Goal: Participate in discussion: Engage in conversation with other users on a specific topic

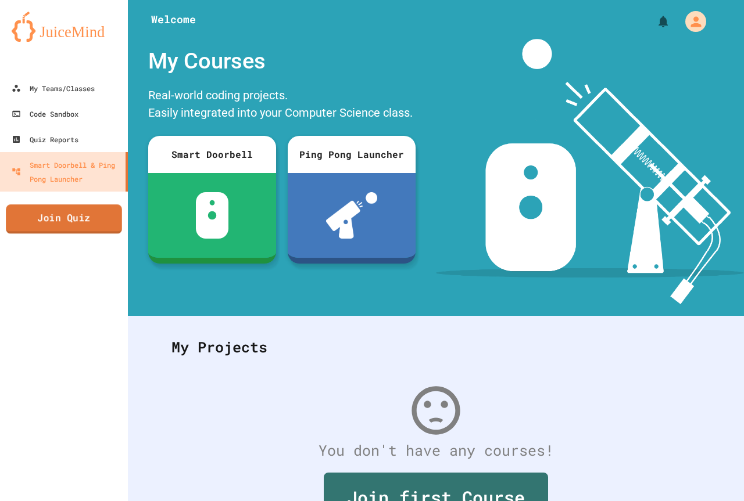
click at [52, 213] on link "Join Quiz" at bounding box center [64, 219] width 116 height 29
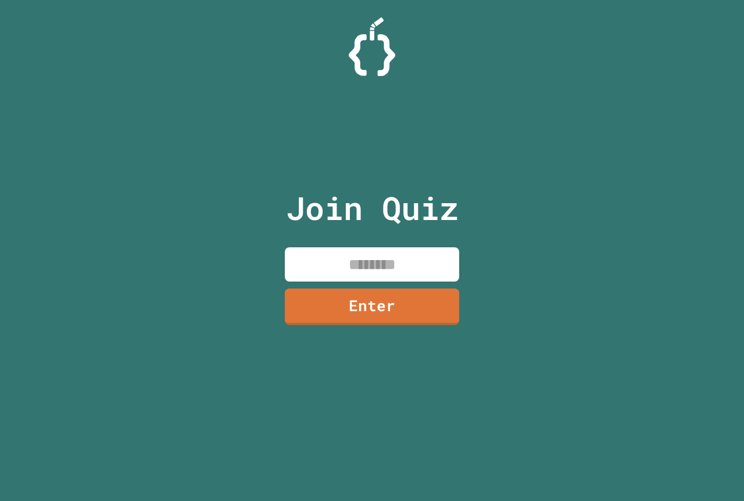
click at [330, 253] on input at bounding box center [372, 265] width 174 height 34
type input "********"
click at [370, 317] on link "Enter" at bounding box center [371, 305] width 171 height 38
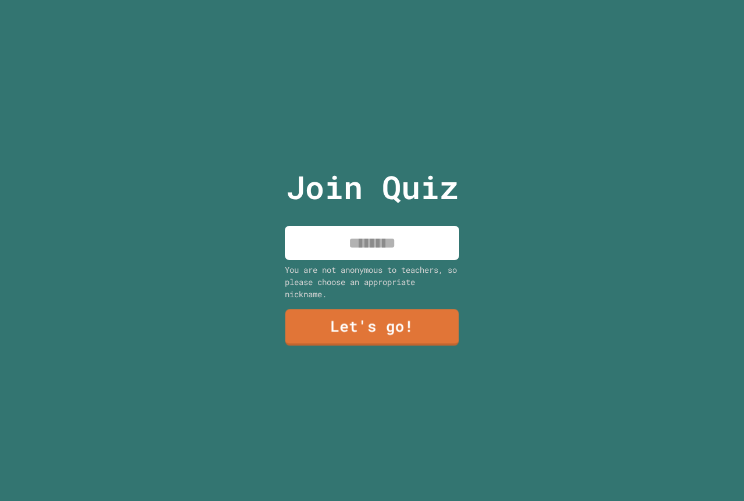
click at [352, 245] on input at bounding box center [372, 243] width 174 height 34
type input "**********"
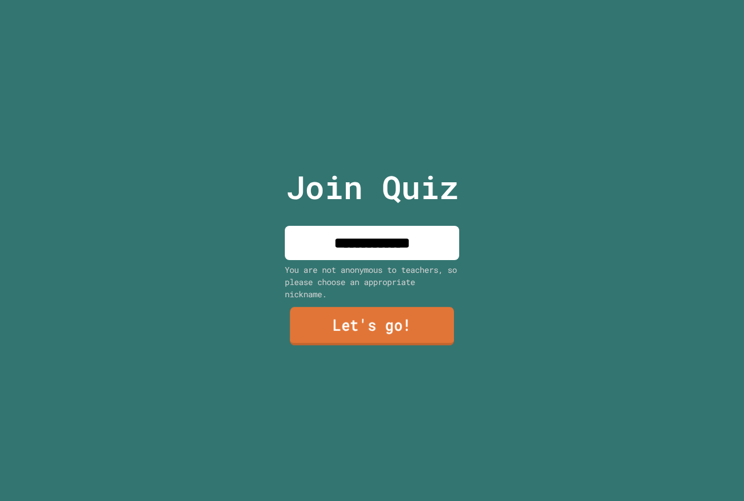
click at [360, 338] on link "Let's go!" at bounding box center [372, 326] width 164 height 38
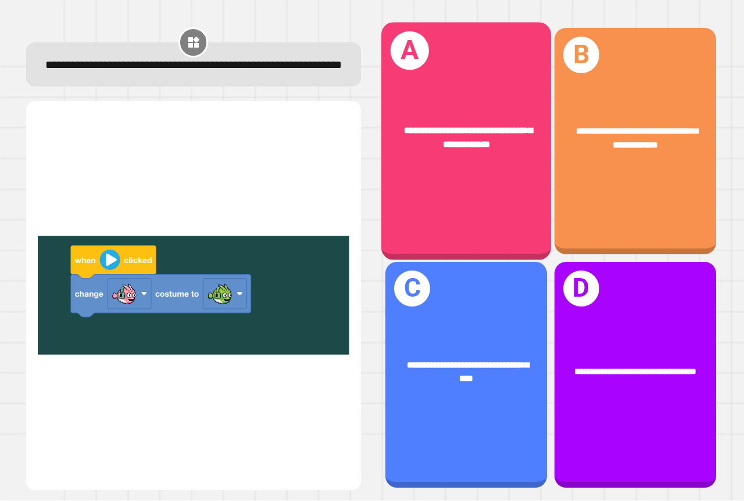
click at [503, 152] on div "**********" at bounding box center [466, 138] width 170 height 65
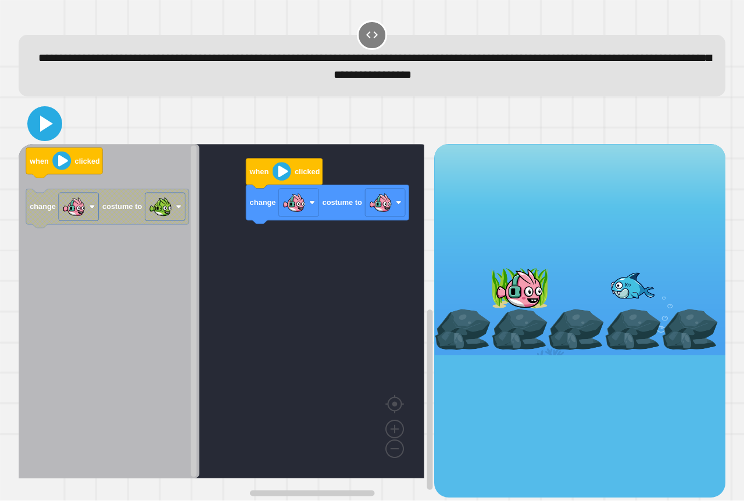
click at [33, 121] on icon at bounding box center [45, 124] width 28 height 28
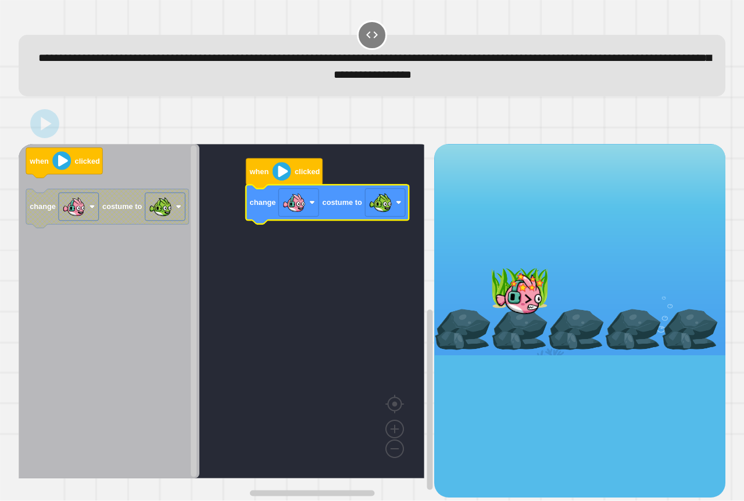
click at [401, 238] on rect "Blockly Workspace" at bounding box center [222, 311] width 406 height 335
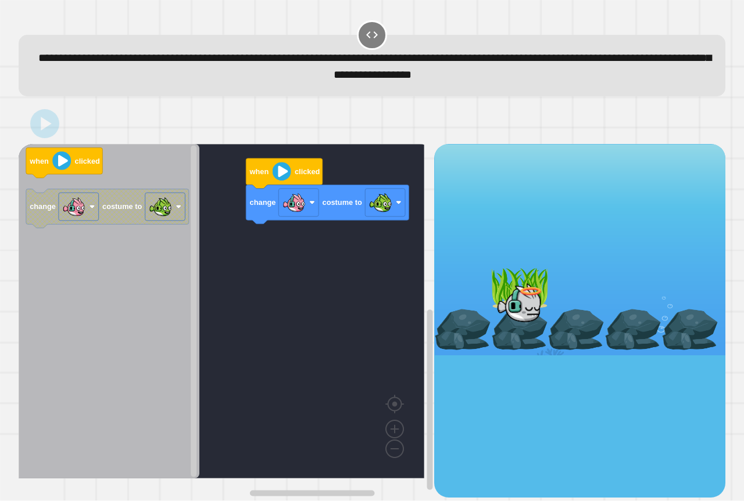
click at [400, 238] on rect "Blockly Workspace" at bounding box center [222, 311] width 406 height 335
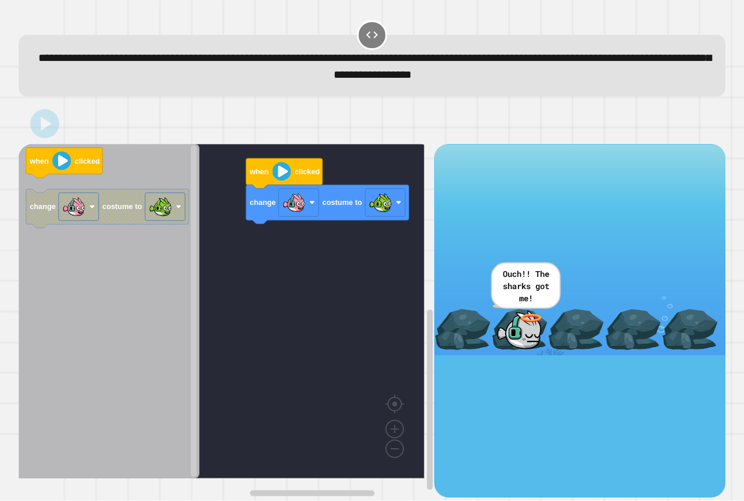
click at [52, 135] on icon at bounding box center [44, 123] width 23 height 23
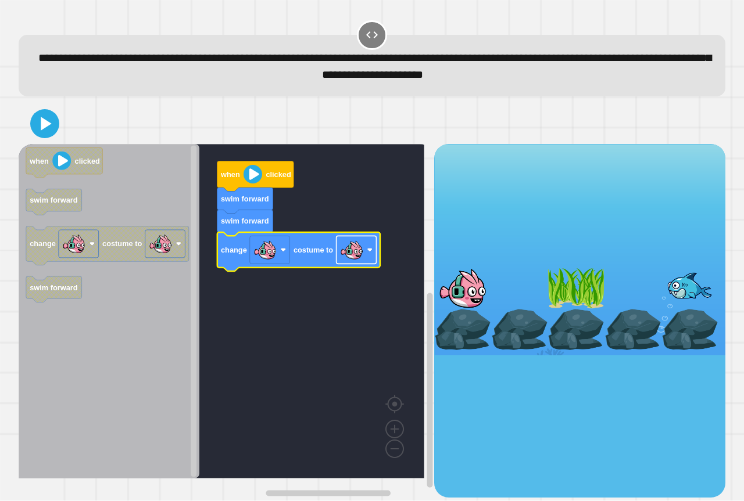
click at [342, 262] on image "Blockly Workspace" at bounding box center [351, 250] width 23 height 23
click at [45, 135] on icon at bounding box center [44, 123] width 23 height 23
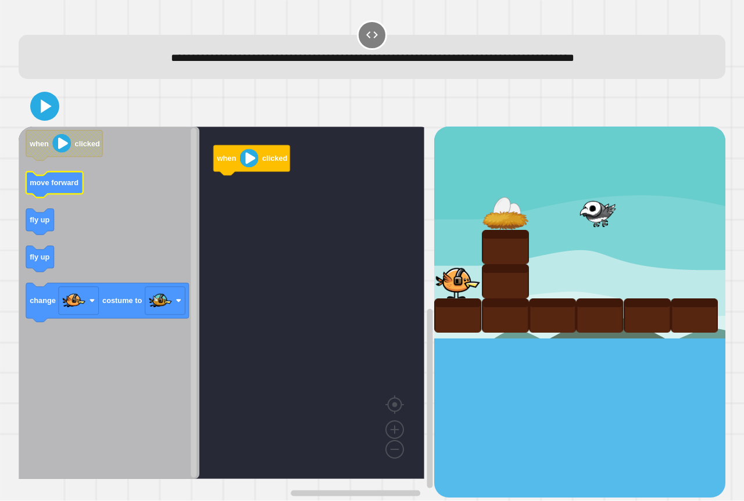
click at [51, 191] on g "move forward" at bounding box center [54, 185] width 57 height 26
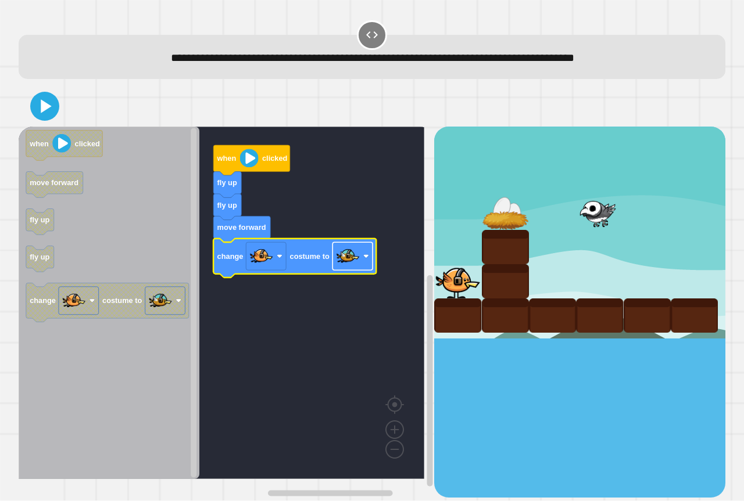
click at [369, 266] on rect "Blockly Workspace" at bounding box center [352, 257] width 40 height 28
click at [293, 306] on rect "Blockly Workspace" at bounding box center [222, 303] width 406 height 353
click at [45, 104] on icon at bounding box center [46, 106] width 13 height 16
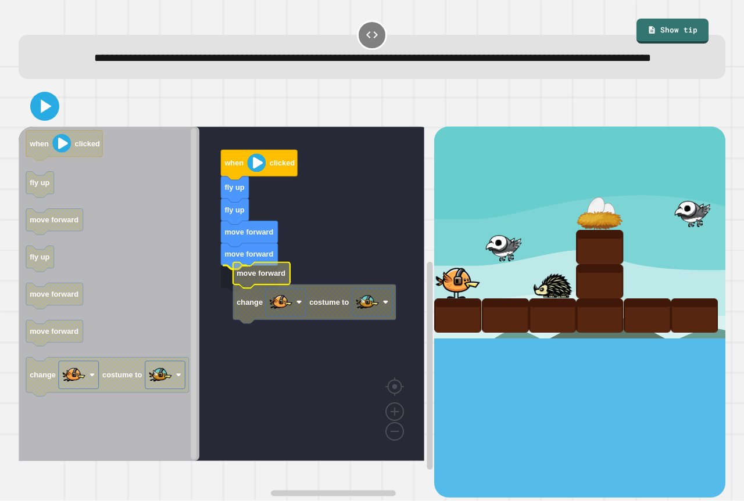
click at [257, 278] on text "move forward" at bounding box center [260, 274] width 49 height 9
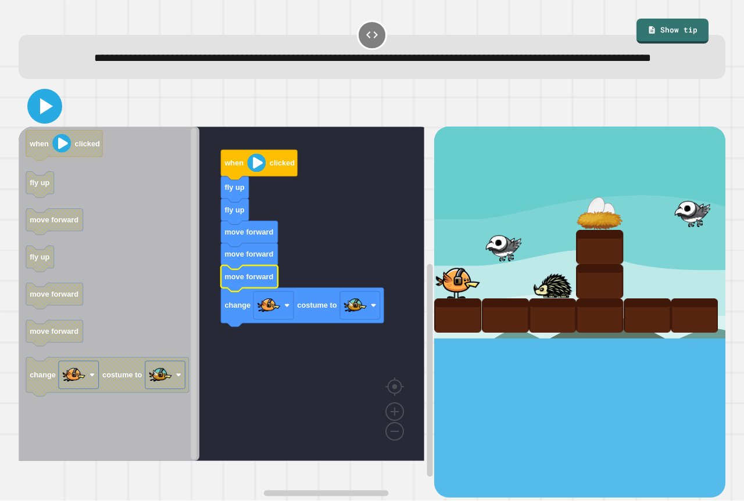
click at [46, 120] on icon at bounding box center [45, 106] width 28 height 28
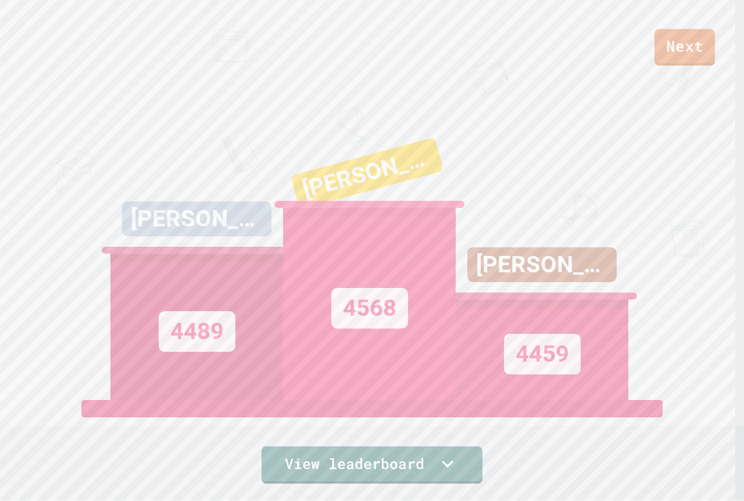
scroll to position [431, 0]
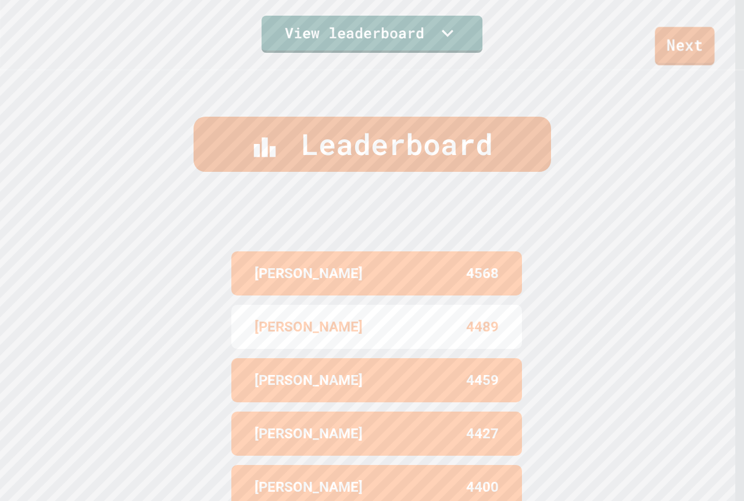
click at [689, 49] on link "Next" at bounding box center [685, 46] width 60 height 38
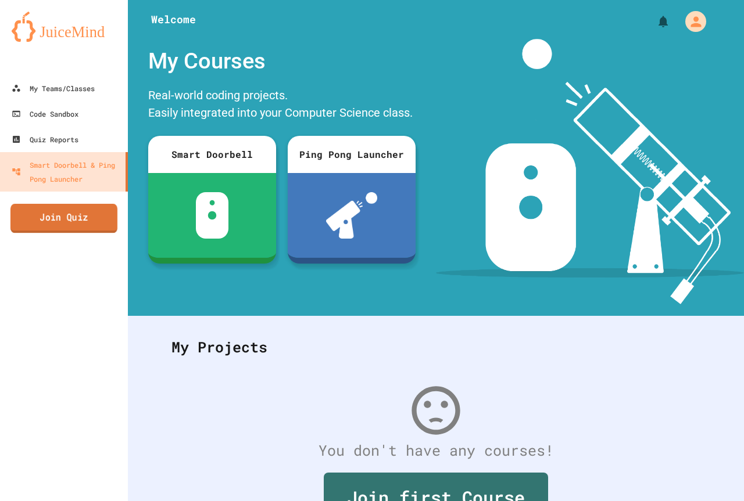
click at [87, 223] on link "Join Quiz" at bounding box center [63, 218] width 107 height 29
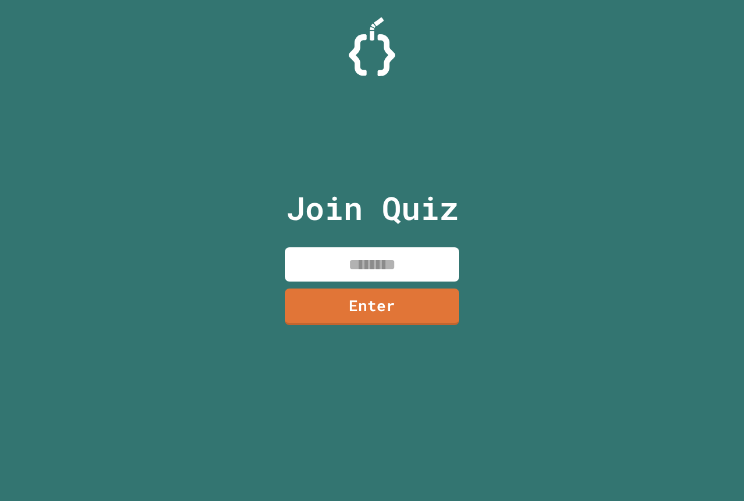
click at [381, 262] on input at bounding box center [372, 265] width 174 height 34
type input "********"
click at [383, 295] on link "Enter" at bounding box center [372, 306] width 177 height 38
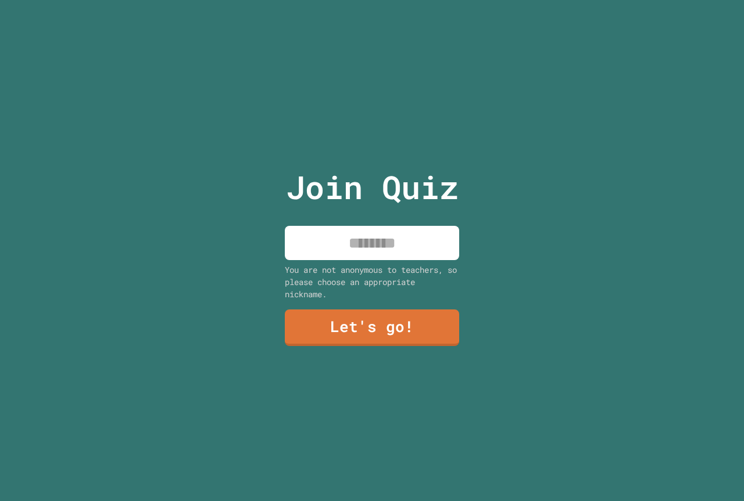
click at [371, 251] on input at bounding box center [372, 243] width 174 height 34
type input "**********"
drag, startPoint x: 276, startPoint y: 323, endPoint x: 291, endPoint y: 320, distance: 15.5
click at [287, 321] on div "**********" at bounding box center [372, 250] width 196 height 501
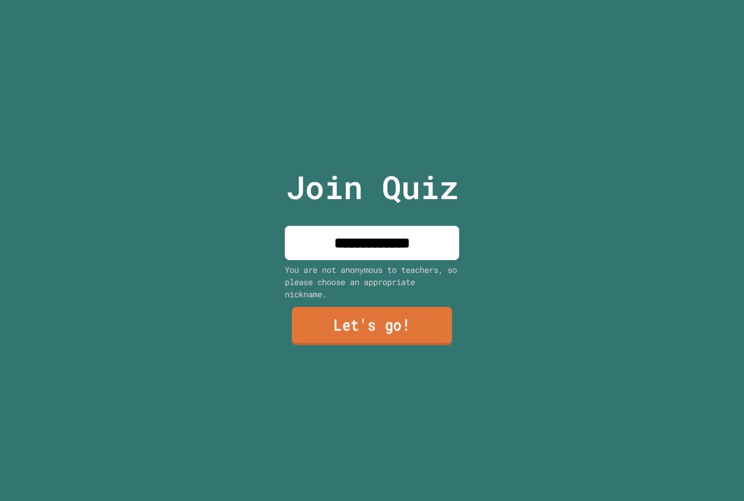
click at [292, 320] on link "Let's go!" at bounding box center [372, 326] width 160 height 38
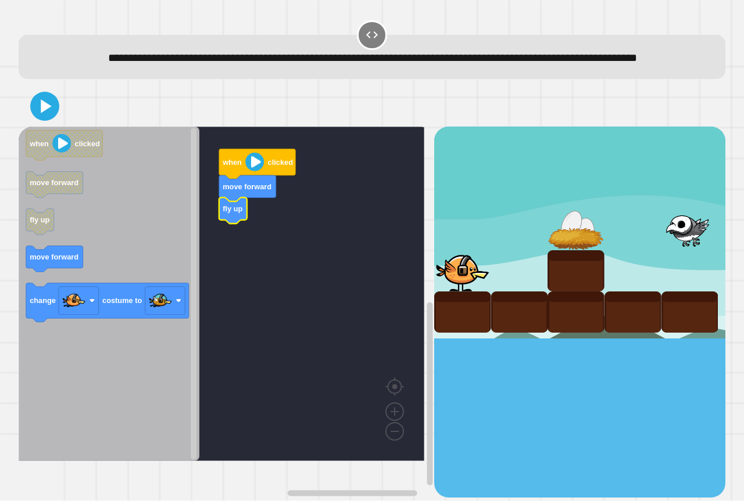
click at [65, 277] on icon "when clicked move forward fly up move forward change costume to" at bounding box center [109, 294] width 181 height 335
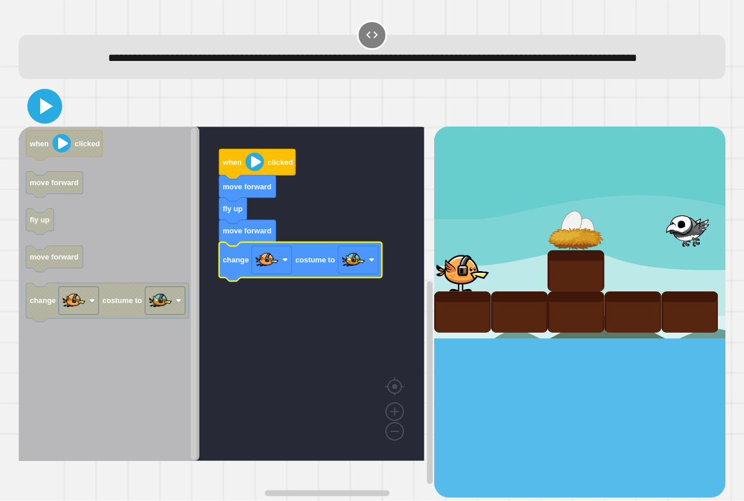
click at [48, 114] on icon at bounding box center [46, 106] width 13 height 16
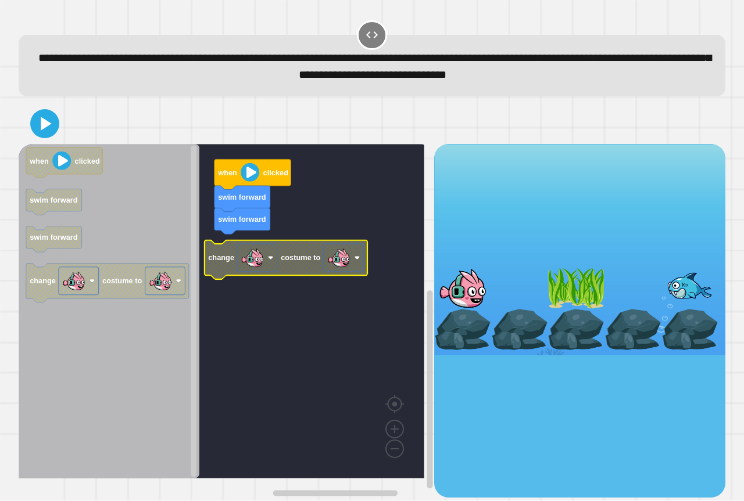
click at [347, 266] on image "Blockly Workspace" at bounding box center [338, 257] width 23 height 23
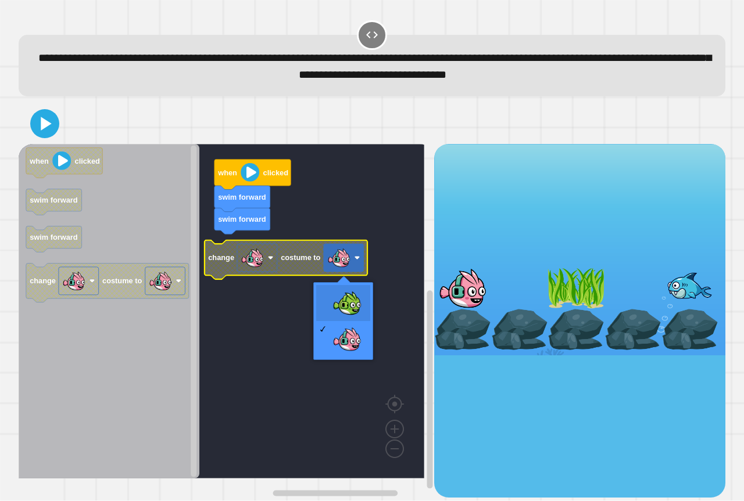
drag, startPoint x: 368, startPoint y: 307, endPoint x: 324, endPoint y: 293, distance: 45.9
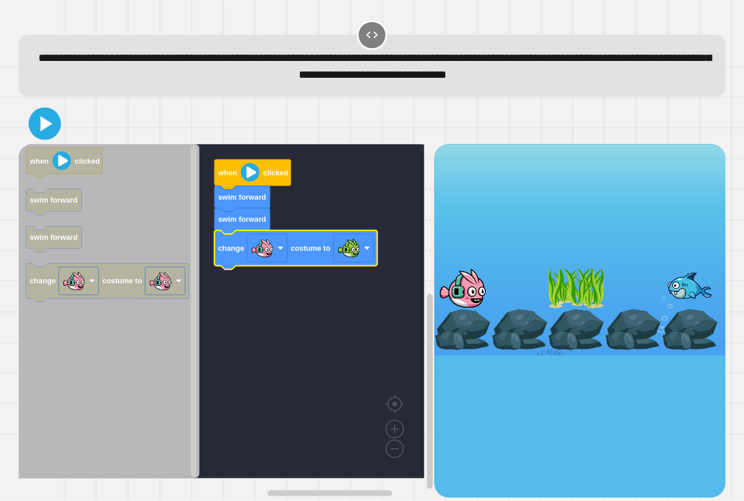
click at [55, 118] on icon at bounding box center [45, 124] width 26 height 26
drag, startPoint x: 457, startPoint y: 256, endPoint x: 460, endPoint y: 263, distance: 7.0
drag, startPoint x: 461, startPoint y: 275, endPoint x: 462, endPoint y: 260, distance: 14.5
click at [462, 261] on div at bounding box center [579, 250] width 291 height 212
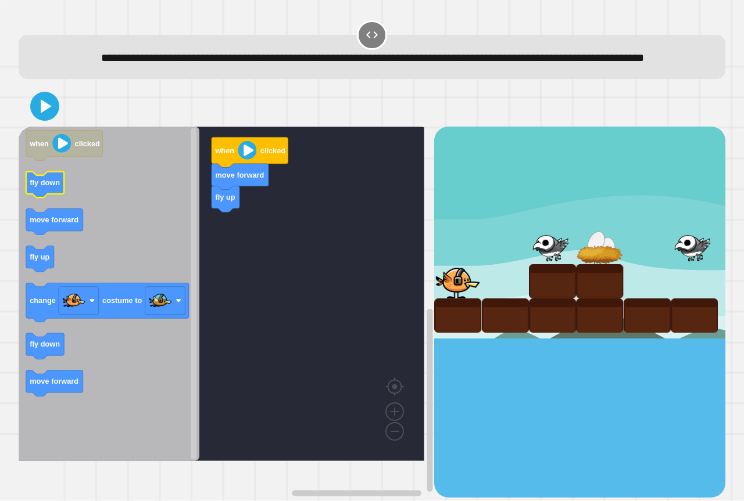
click at [44, 198] on icon "Blockly Workspace" at bounding box center [45, 185] width 38 height 26
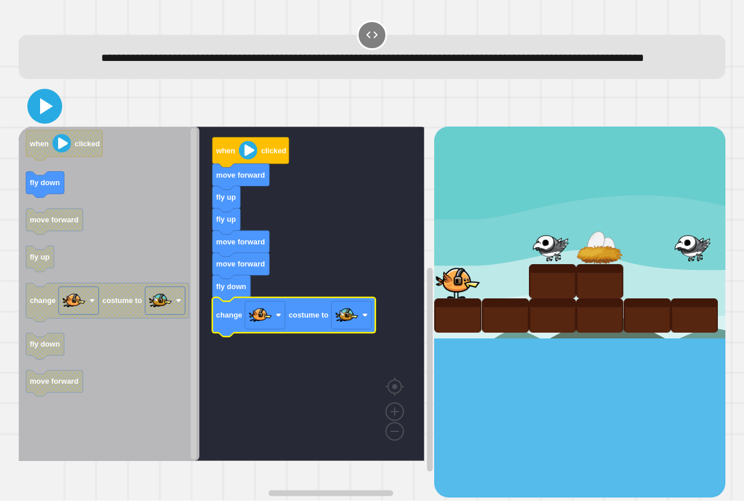
click at [38, 120] on icon at bounding box center [45, 106] width 28 height 28
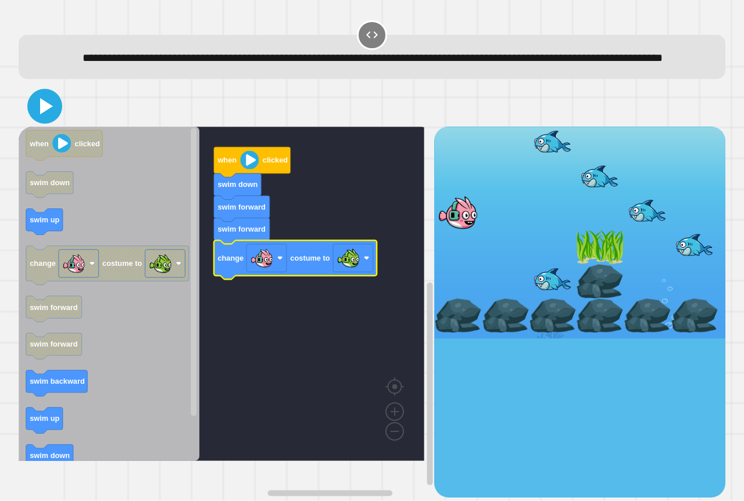
click at [51, 114] on icon at bounding box center [46, 106] width 13 height 16
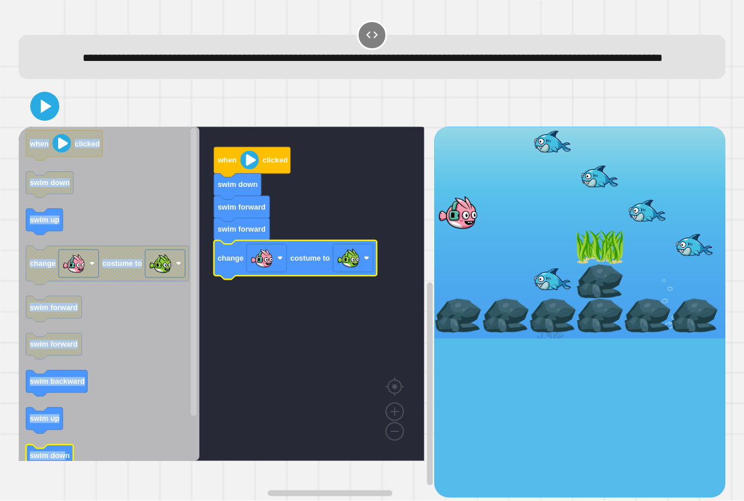
click at [64, 478] on div "when clicked swim down swim forward swim forward change costume to when clicked…" at bounding box center [372, 292] width 714 height 419
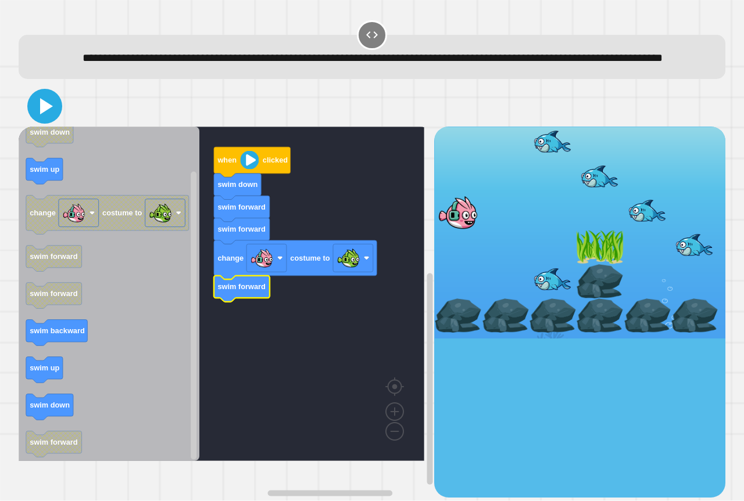
drag, startPoint x: 52, startPoint y: 132, endPoint x: 70, endPoint y: 131, distance: 18.6
click at [53, 120] on icon at bounding box center [45, 106] width 28 height 28
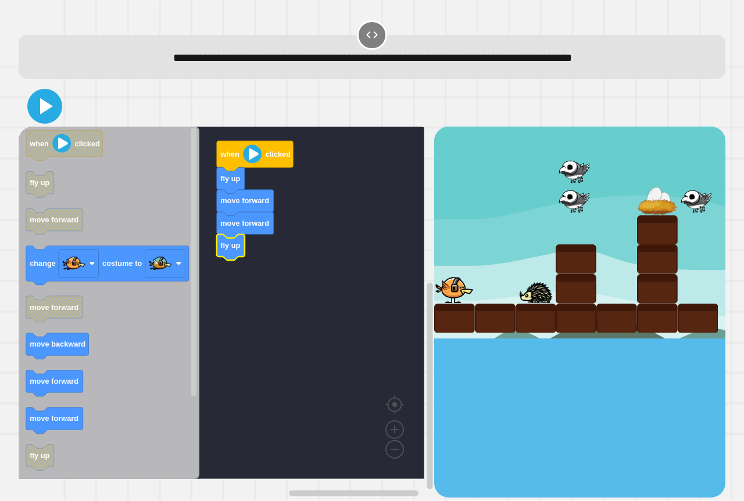
click at [42, 98] on icon at bounding box center [45, 106] width 28 height 28
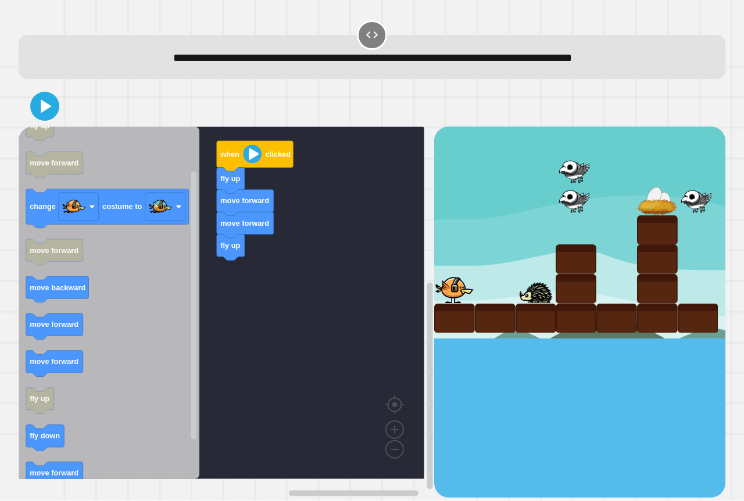
click at [122, 344] on icon "when clicked fly up move forward change costume to move forward move backward m…" at bounding box center [109, 303] width 181 height 353
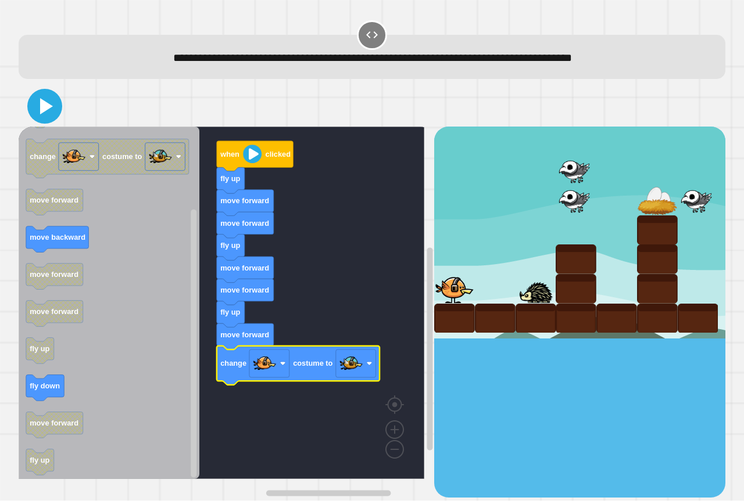
click at [51, 117] on icon at bounding box center [45, 106] width 28 height 28
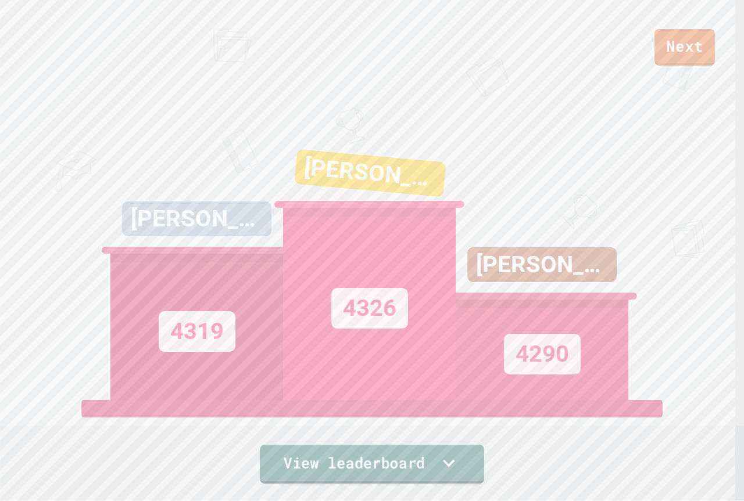
click at [442, 469] on icon at bounding box center [449, 463] width 24 height 24
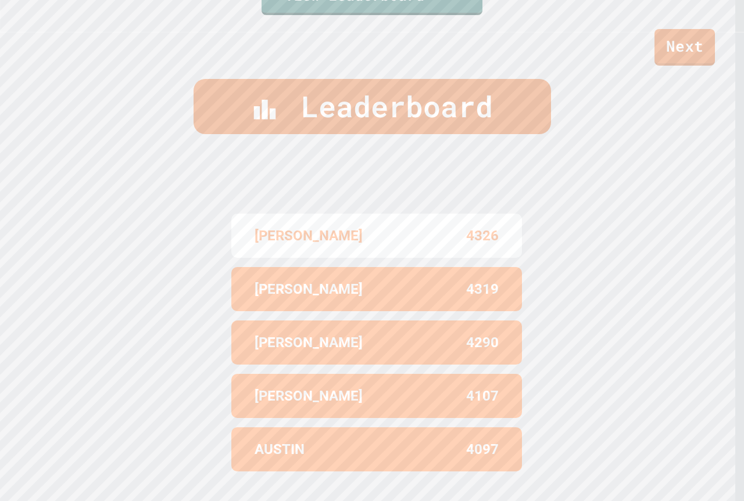
scroll to position [448, 0]
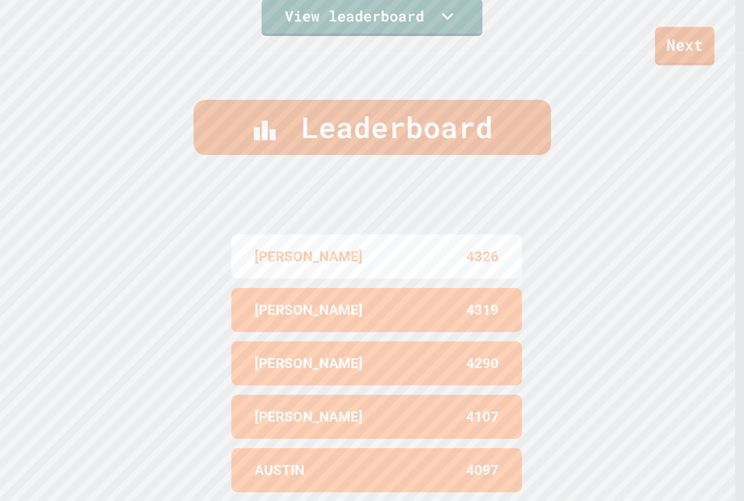
click at [682, 40] on link "Next" at bounding box center [684, 46] width 59 height 38
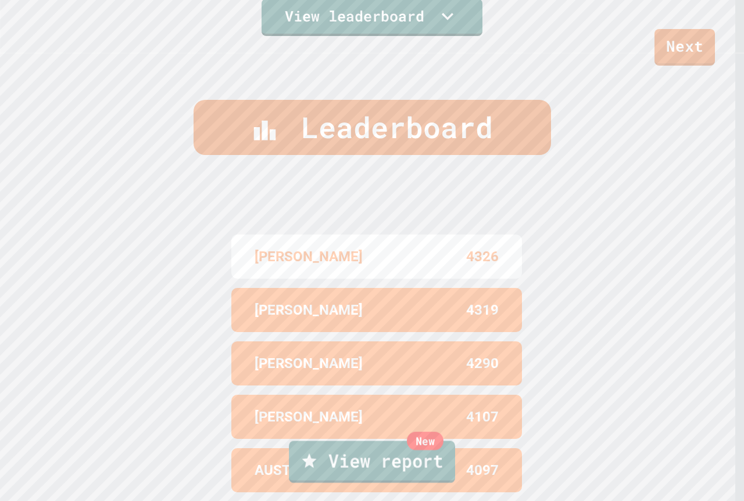
click at [442, 461] on link "New View report" at bounding box center [372, 462] width 166 height 42
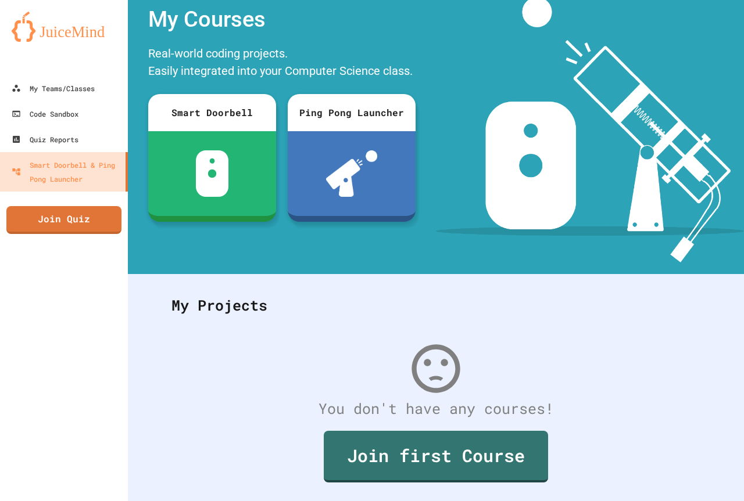
scroll to position [81, 0]
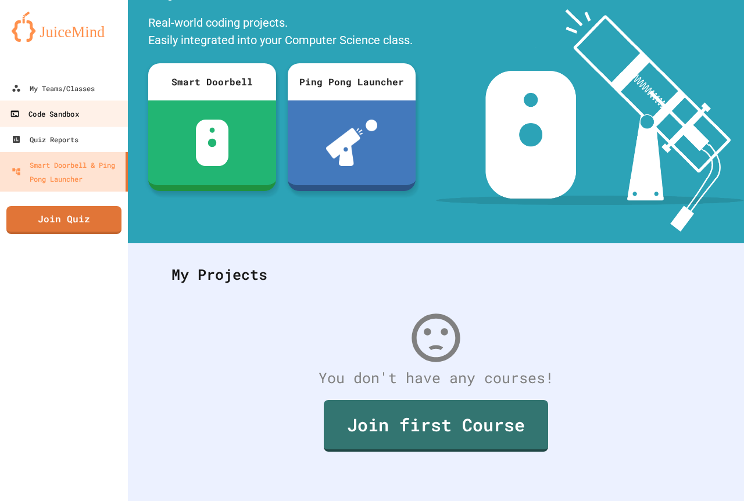
click at [26, 114] on div "Code Sandbox" at bounding box center [44, 114] width 69 height 15
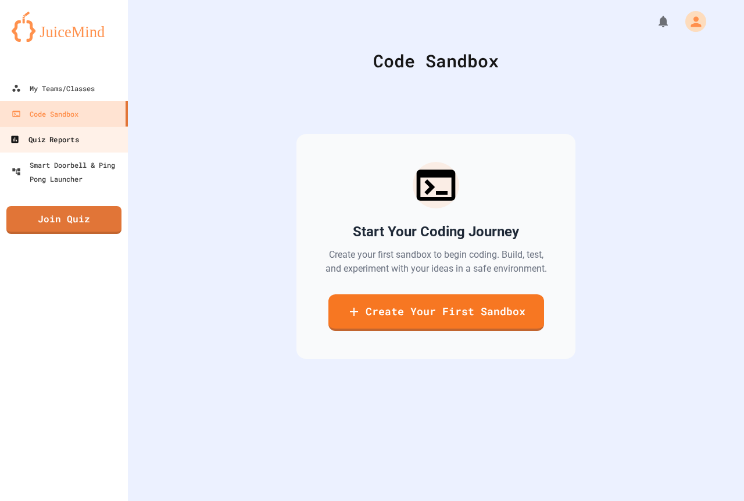
click at [68, 139] on div "Quiz Reports" at bounding box center [44, 139] width 69 height 15
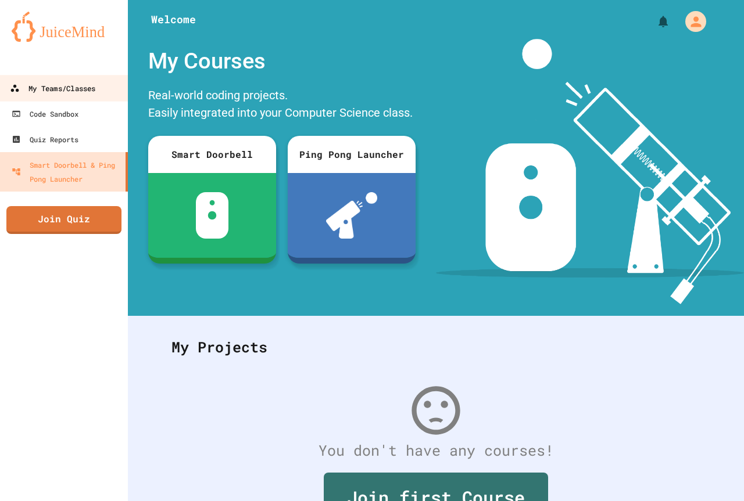
click at [75, 84] on div "My Teams/Classes" at bounding box center [52, 88] width 85 height 15
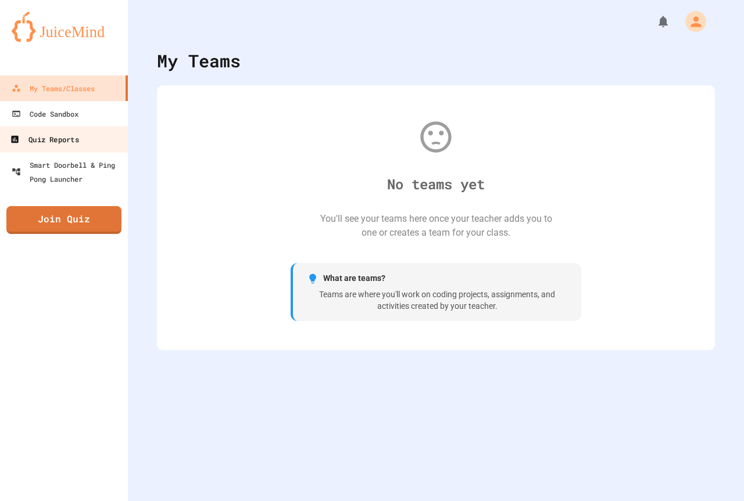
click at [71, 127] on link "Quiz Reports" at bounding box center [64, 139] width 132 height 26
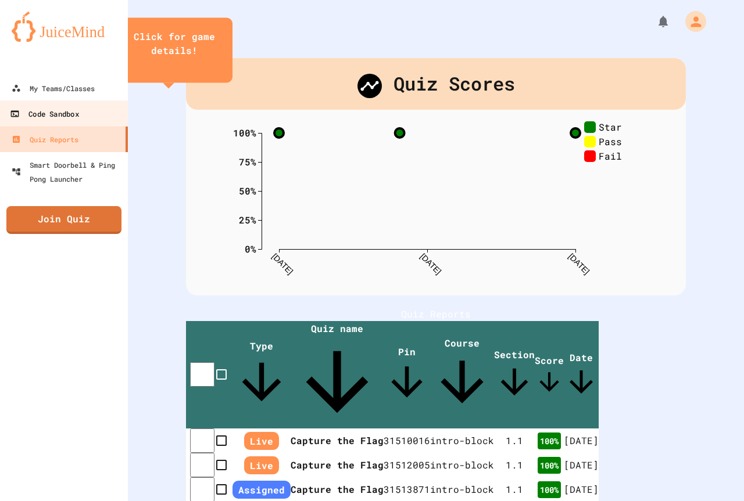
click at [71, 118] on div "Code Sandbox" at bounding box center [44, 114] width 69 height 15
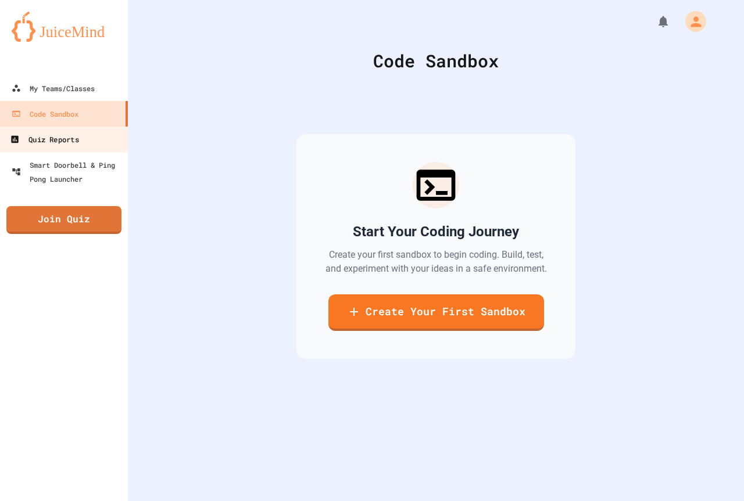
click at [68, 141] on div "Quiz Reports" at bounding box center [44, 139] width 69 height 15
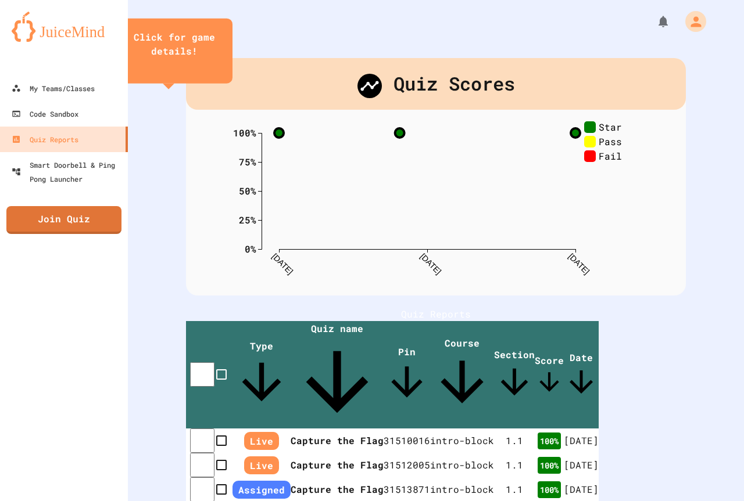
click at [174, 66] on icon "close" at bounding box center [174, 66] width 0 height 0
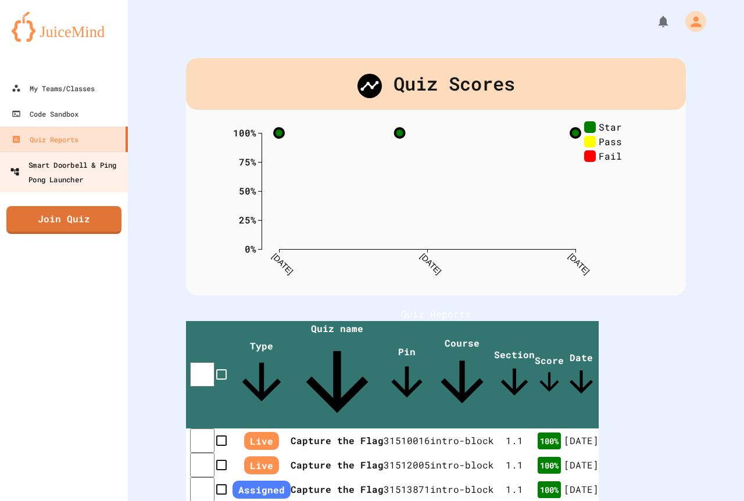
click at [39, 183] on div "Smart Doorbell & Ping Pong Launcher" at bounding box center [67, 171] width 115 height 28
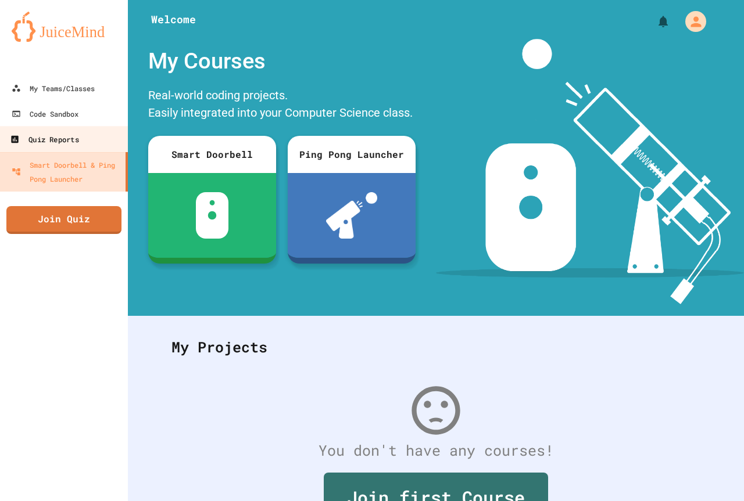
click at [42, 145] on div "Quiz Reports" at bounding box center [44, 139] width 69 height 15
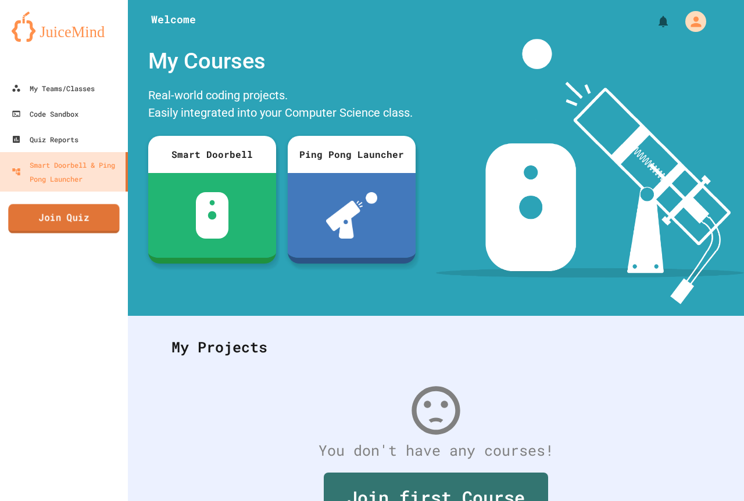
click at [53, 210] on link "Join Quiz" at bounding box center [64, 219] width 112 height 29
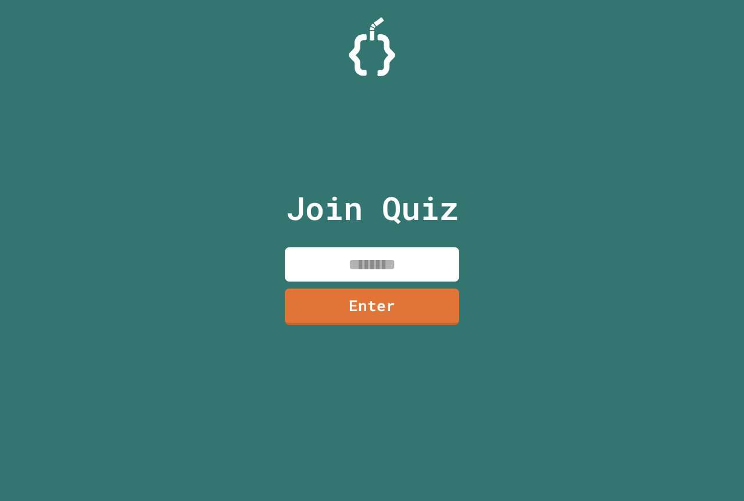
click at [377, 273] on input at bounding box center [372, 265] width 174 height 34
paste input
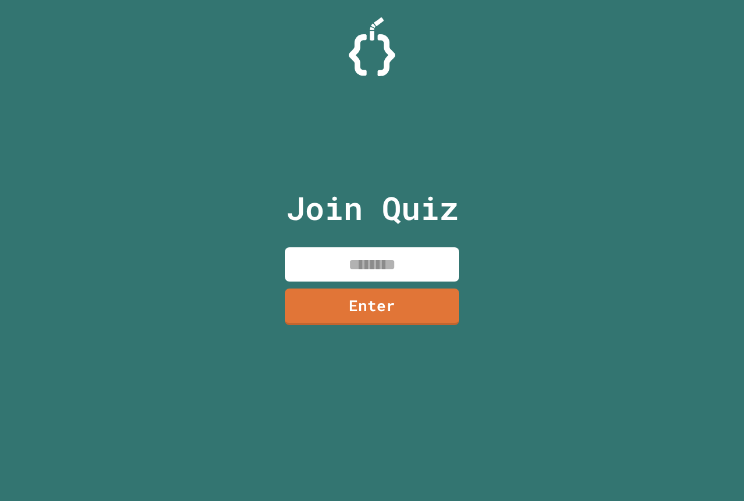
paste input
paste input "********"
type input "********"
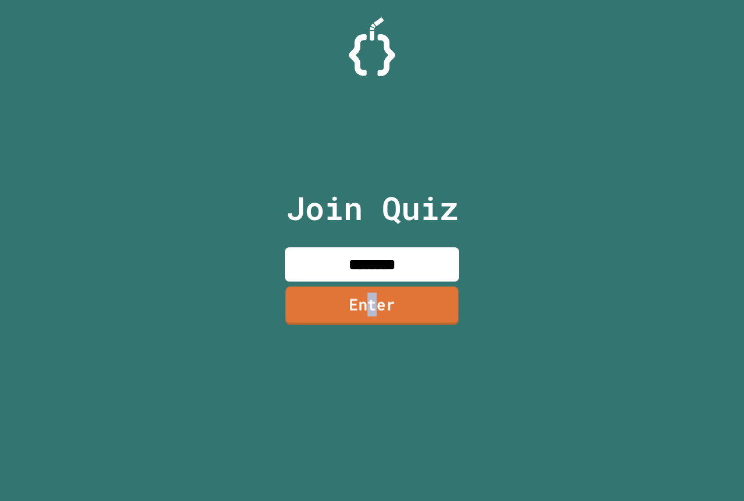
click at [371, 302] on link "Enter" at bounding box center [371, 305] width 173 height 38
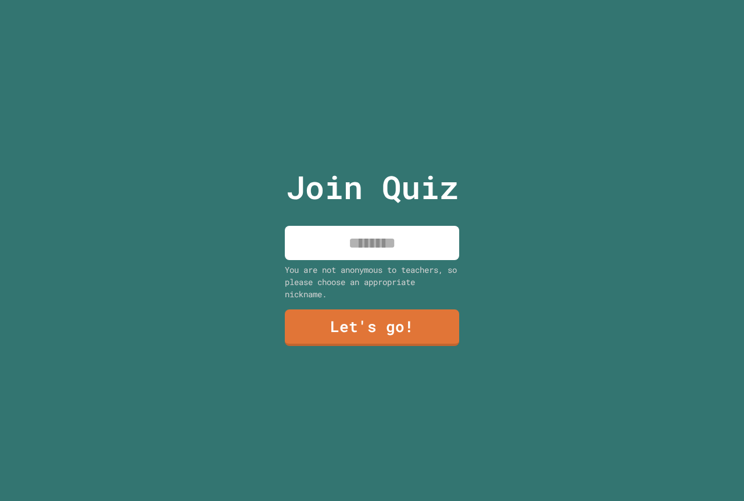
click at [374, 234] on input at bounding box center [372, 243] width 174 height 34
type input "*******"
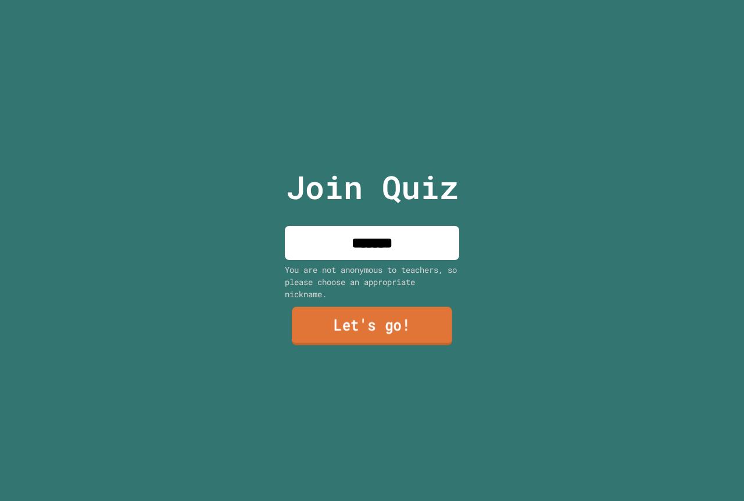
click at [410, 308] on link "Let's go!" at bounding box center [372, 326] width 160 height 38
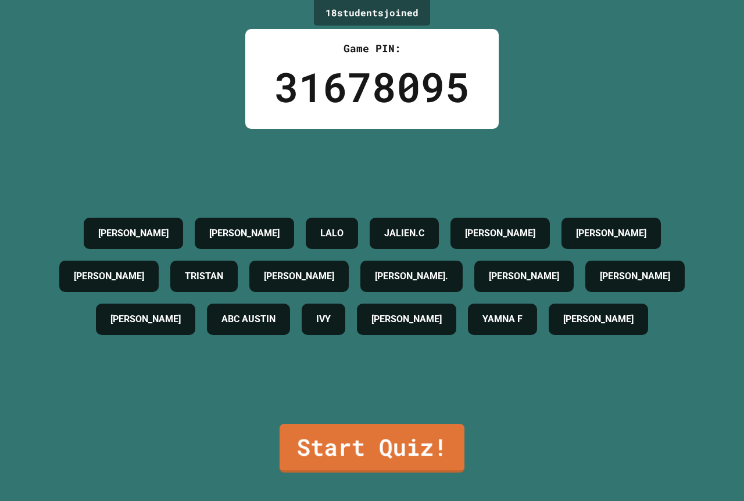
drag, startPoint x: 420, startPoint y: 472, endPoint x: 418, endPoint y: 464, distance: 7.9
click at [420, 471] on div "18 student s joined Game PIN: 31678095 [PERSON_NAME] [PERSON_NAME].C [PERSON_NA…" at bounding box center [372, 250] width 744 height 501
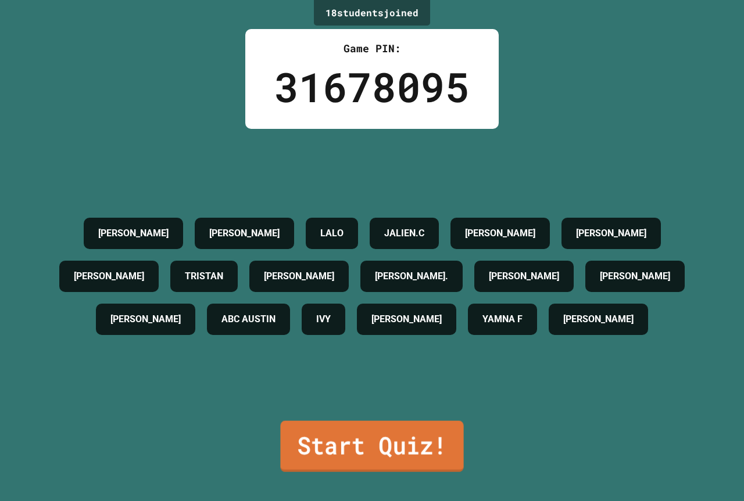
click at [417, 456] on link "Start Quiz!" at bounding box center [371, 446] width 183 height 51
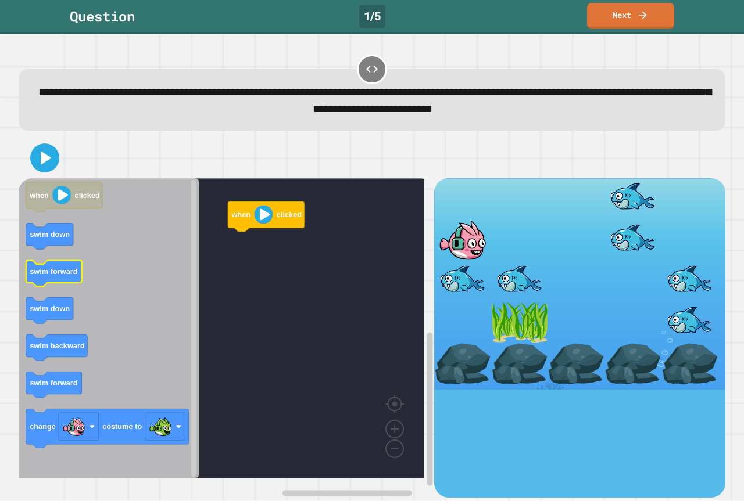
click at [65, 285] on rect "Blockly Workspace" at bounding box center [54, 274] width 56 height 26
click at [260, 253] on g "when clicked swim forward" at bounding box center [230, 328] width 422 height 300
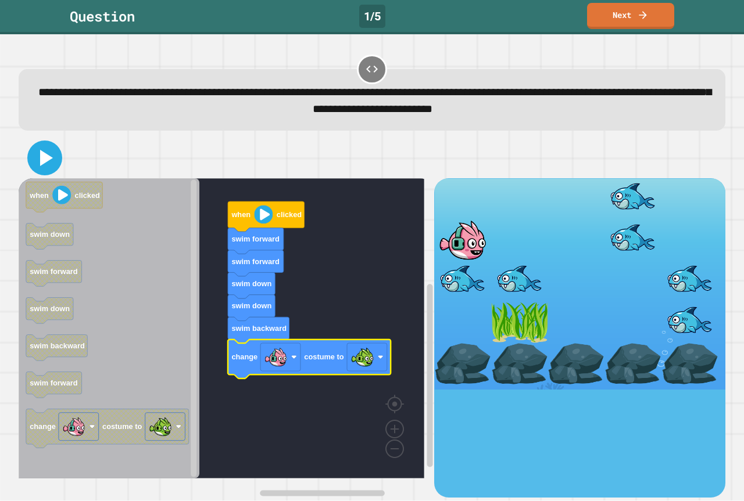
click at [41, 152] on icon at bounding box center [45, 158] width 28 height 28
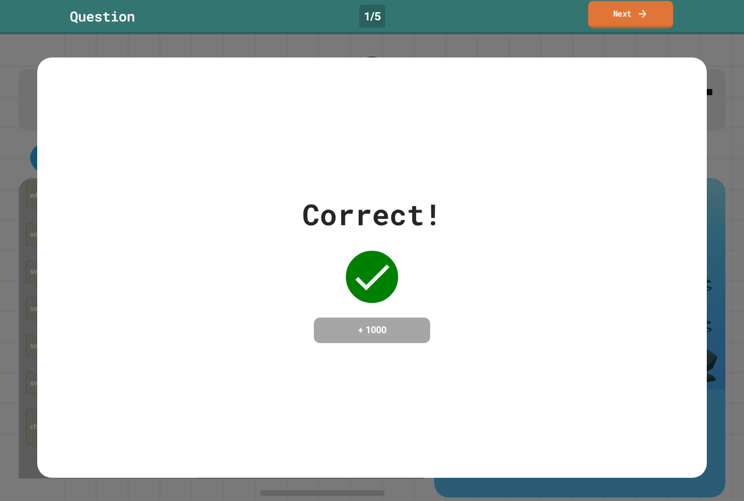
click at [613, 19] on link "Next" at bounding box center [630, 14] width 85 height 27
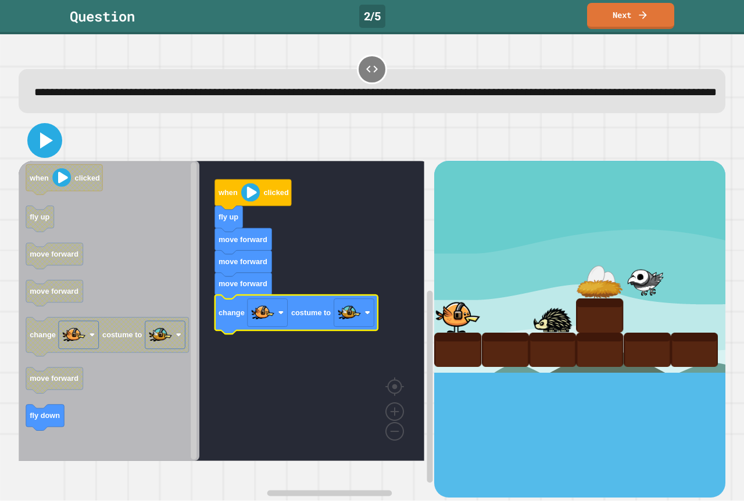
click at [46, 149] on icon at bounding box center [46, 140] width 13 height 16
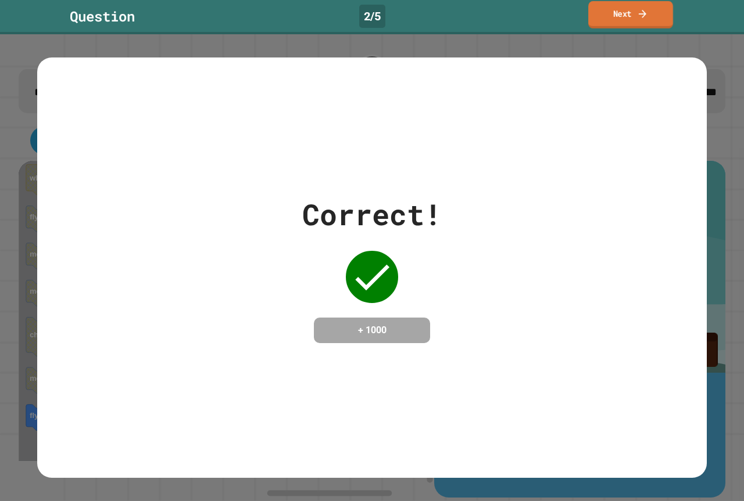
click at [630, 23] on link "Next" at bounding box center [630, 14] width 85 height 27
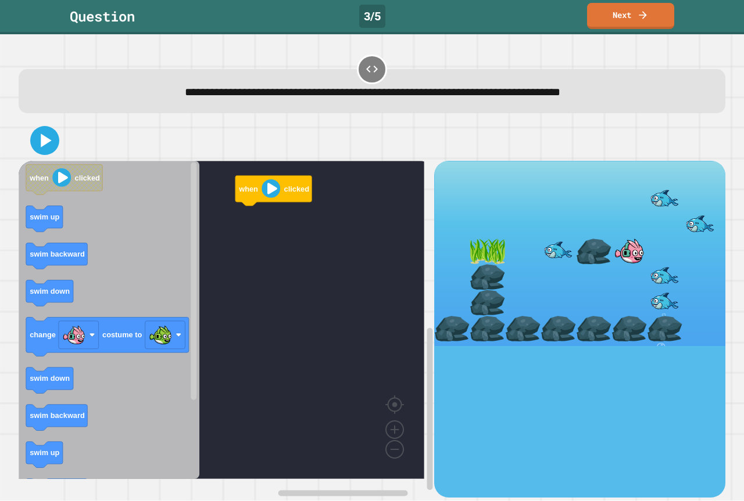
click at [46, 206] on icon "Blockly Workspace" at bounding box center [44, 219] width 37 height 26
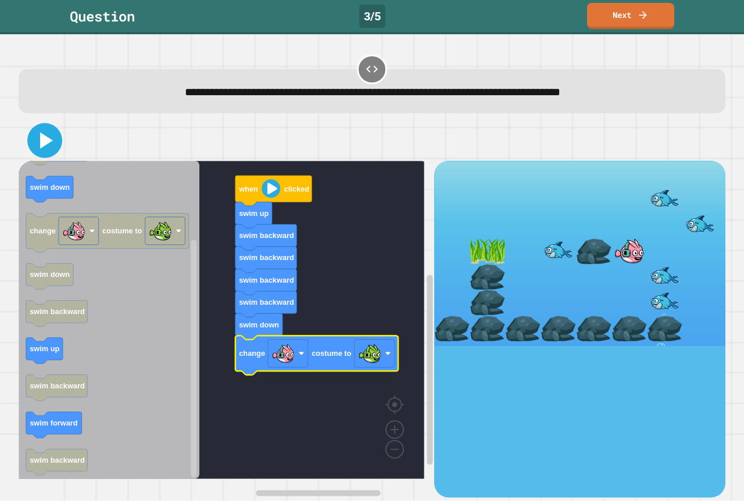
click at [46, 142] on icon at bounding box center [46, 140] width 13 height 16
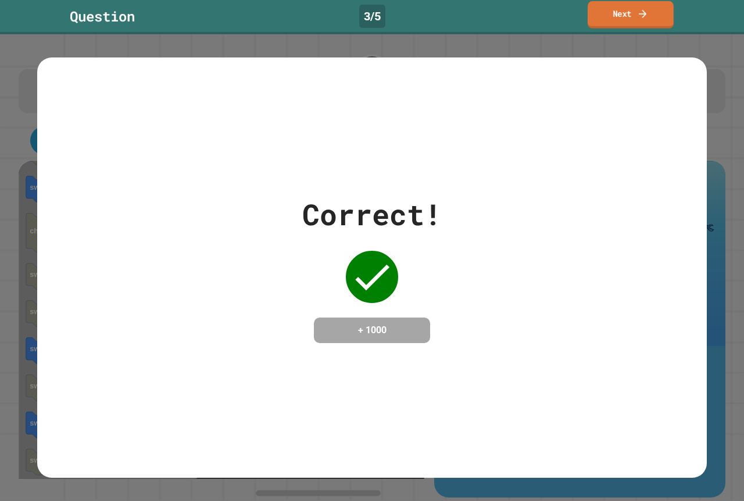
click at [612, 25] on link "Next" at bounding box center [630, 14] width 86 height 27
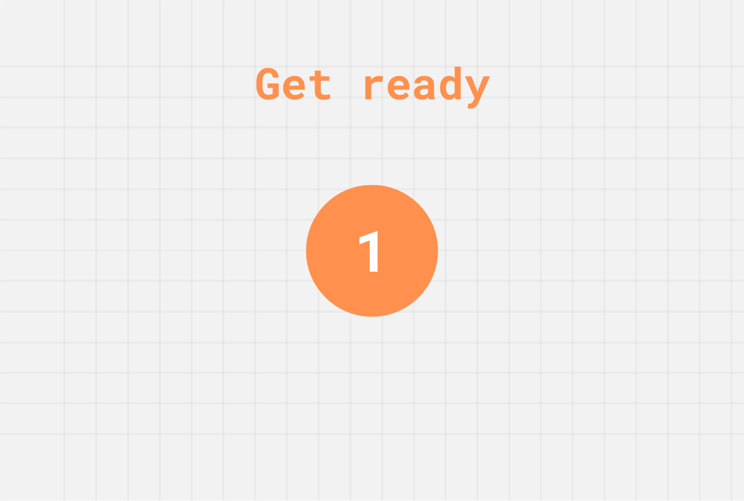
drag, startPoint x: 386, startPoint y: 299, endPoint x: 220, endPoint y: 276, distance: 167.2
click at [235, 239] on div "Get ready 1" at bounding box center [372, 250] width 744 height 501
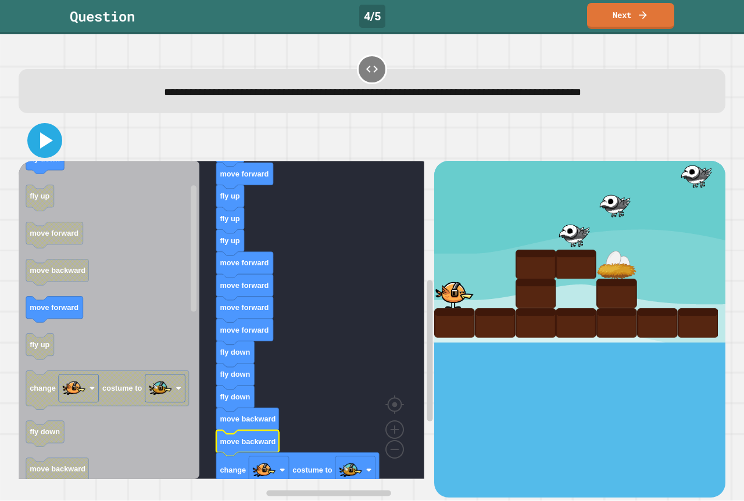
click at [47, 139] on icon at bounding box center [46, 140] width 13 height 16
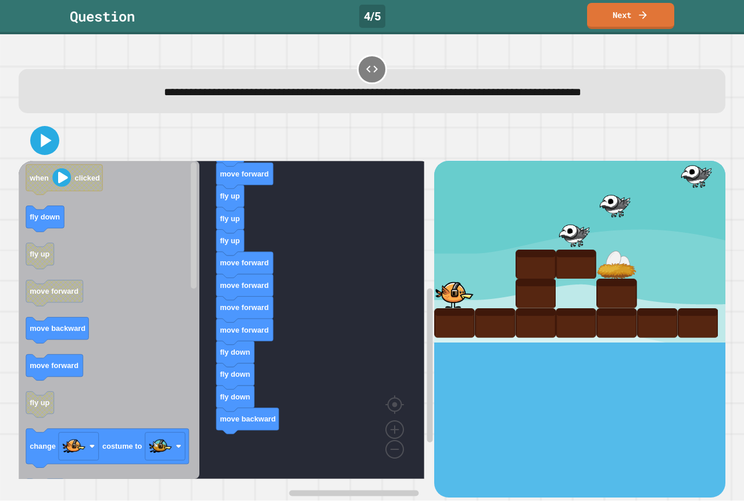
click at [195, 417] on div "when clicked fly up move forward fly up fly up fly up move forward move forward…" at bounding box center [226, 329] width 415 height 336
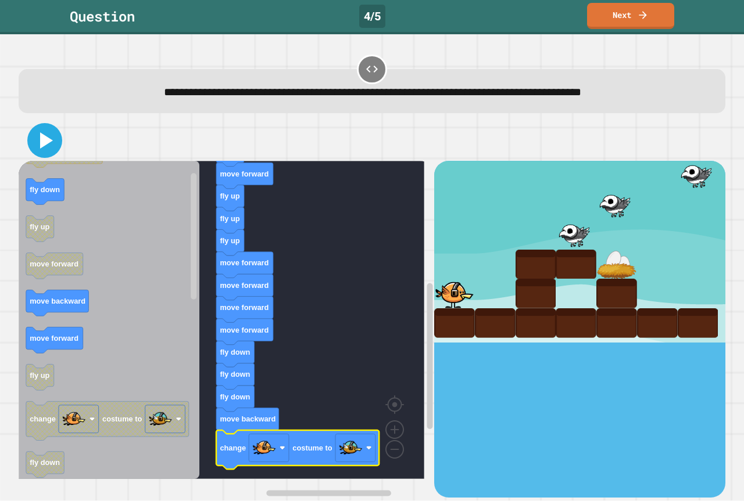
click at [46, 146] on icon at bounding box center [45, 141] width 28 height 28
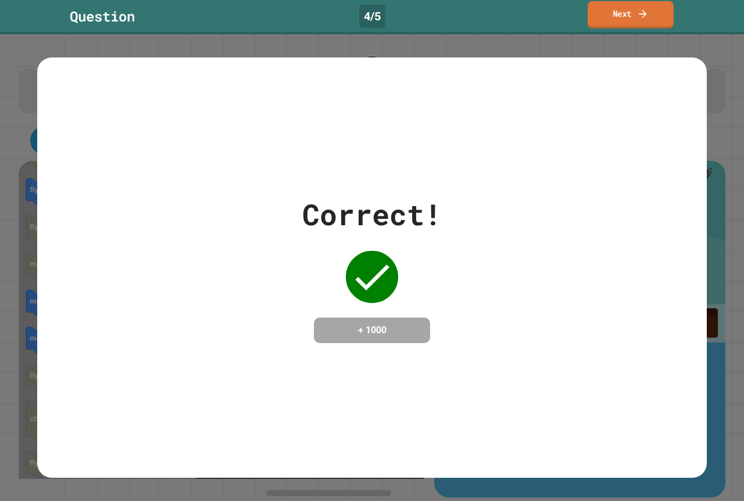
drag, startPoint x: 620, startPoint y: 11, endPoint x: 604, endPoint y: 17, distance: 17.5
click at [619, 11] on link "Next" at bounding box center [630, 14] width 86 height 27
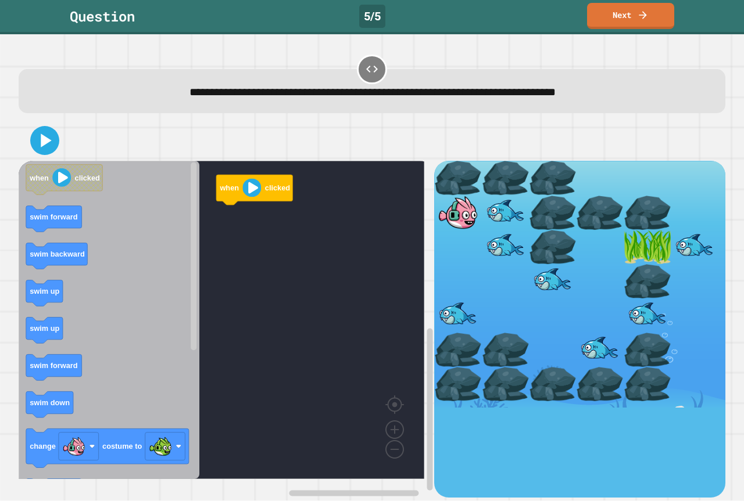
click at [42, 415] on icon "when clicked swim forward swim backward swim up swim up swim forward swim down …" at bounding box center [109, 320] width 181 height 318
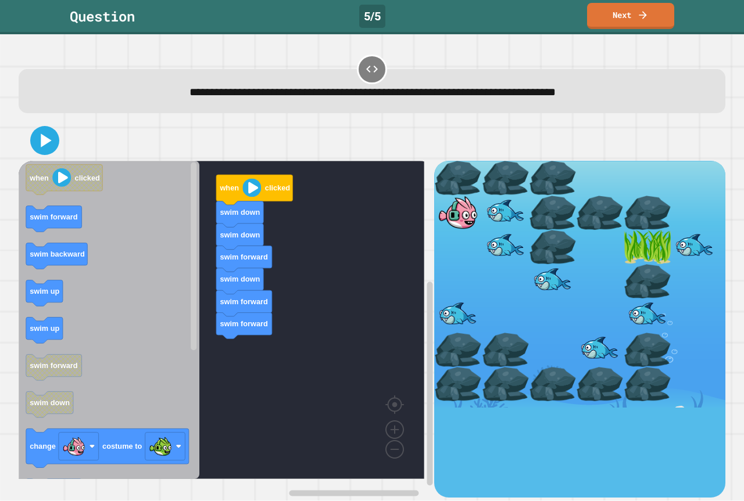
click at [226, 347] on div "when clicked swim down swim down swim forward swim down swim forward swim forwa…" at bounding box center [226, 329] width 415 height 336
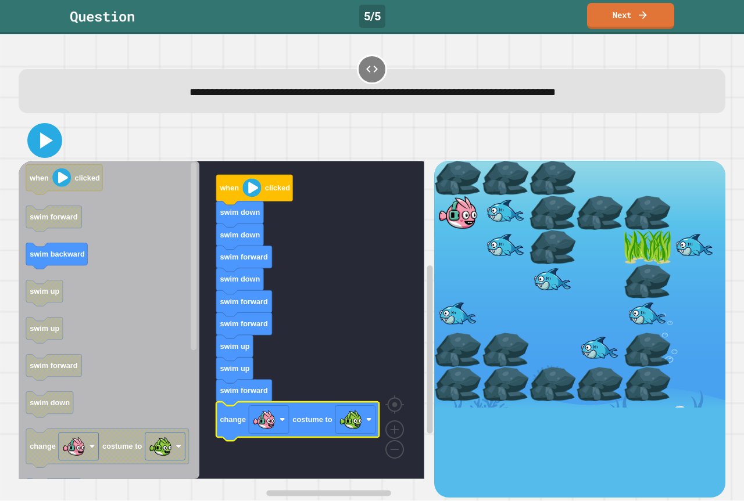
drag, startPoint x: 46, startPoint y: 134, endPoint x: 124, endPoint y: 238, distance: 129.5
click at [46, 135] on icon at bounding box center [45, 141] width 28 height 28
click at [274, 421] on image "Blockly Workspace" at bounding box center [264, 419] width 23 height 23
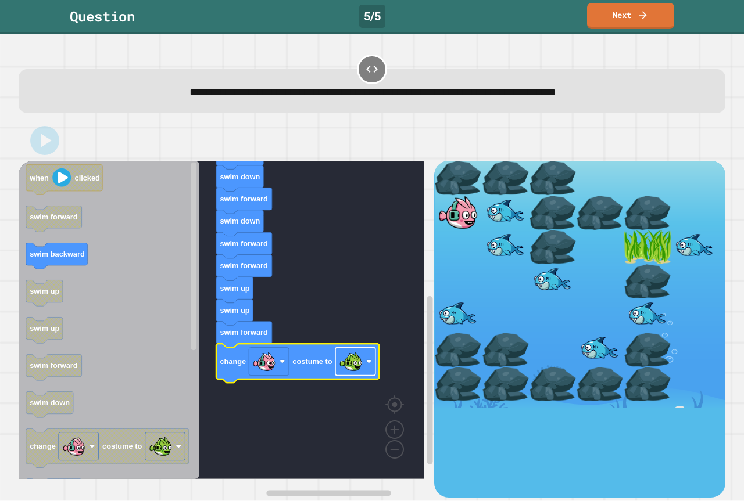
click at [346, 371] on image "Blockly Workspace" at bounding box center [350, 361] width 23 height 23
click at [347, 304] on rect "Blockly Workspace" at bounding box center [222, 320] width 406 height 318
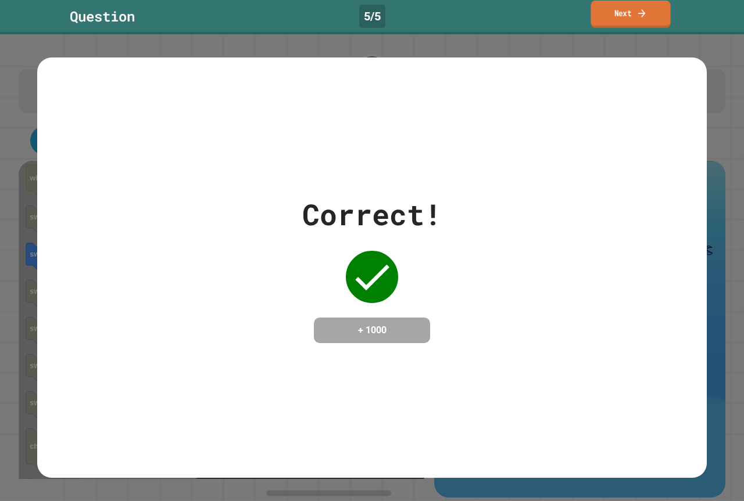
click at [615, 16] on link "Next" at bounding box center [630, 14] width 80 height 27
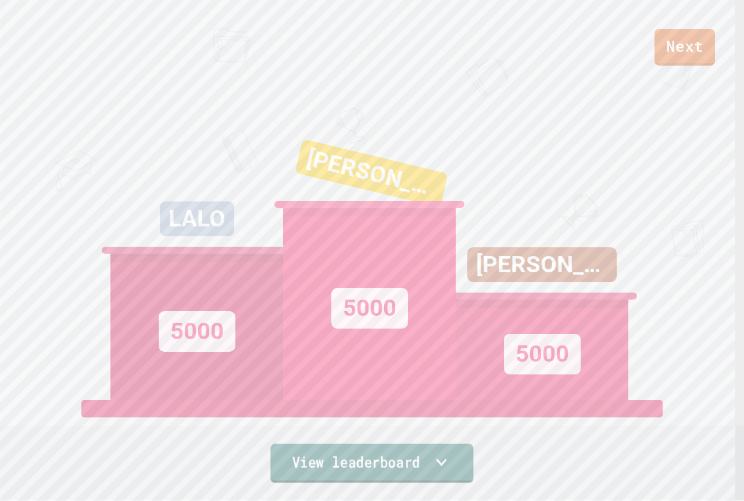
click at [285, 452] on link "View leaderboard" at bounding box center [371, 464] width 203 height 39
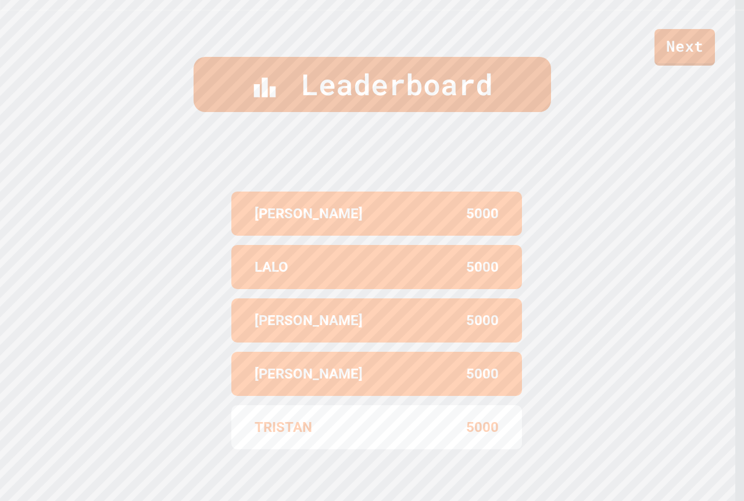
scroll to position [497, 0]
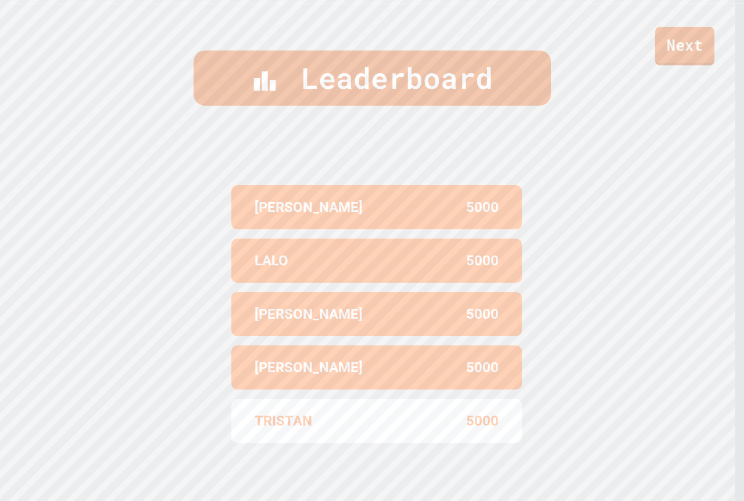
click at [676, 42] on link "Next" at bounding box center [684, 46] width 59 height 38
